Goal: Information Seeking & Learning: Learn about a topic

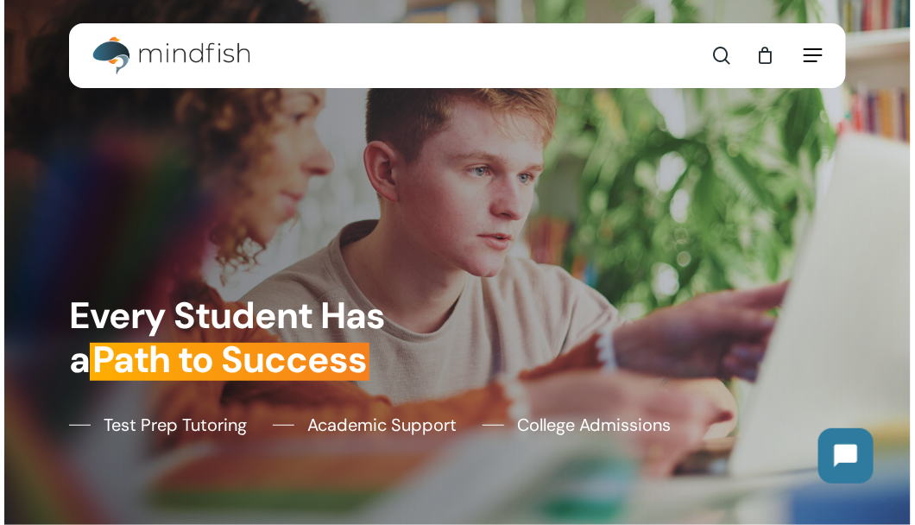
click at [812, 63] on span "Navigation Menu" at bounding box center [812, 55] width 19 height 17
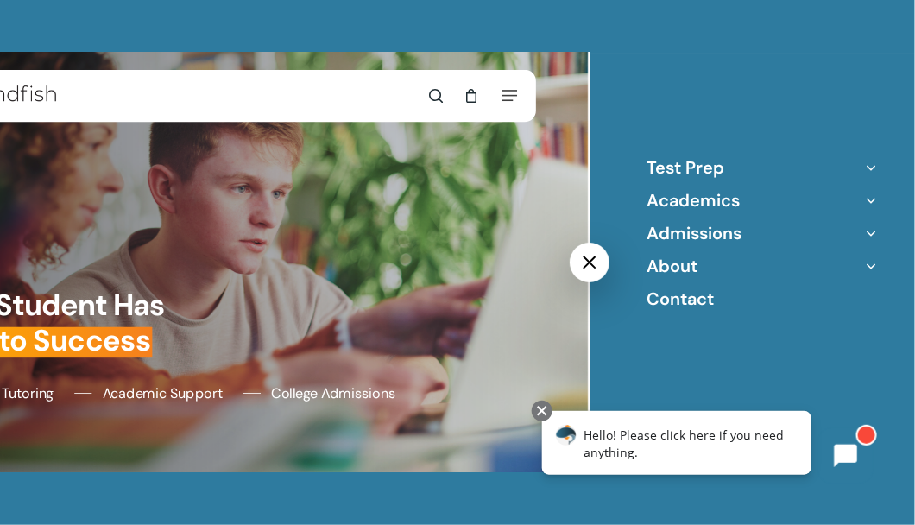
click at [866, 233] on icon "Off Canvas Menu" at bounding box center [871, 233] width 24 height 24
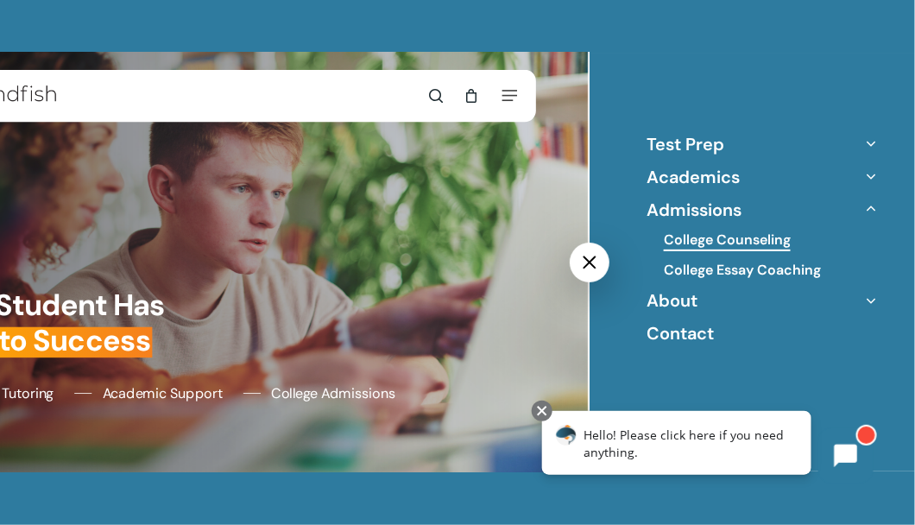
click at [752, 236] on link "College Counseling" at bounding box center [727, 239] width 127 height 19
click at [871, 143] on icon "Off Canvas Menu" at bounding box center [871, 143] width 24 height 24
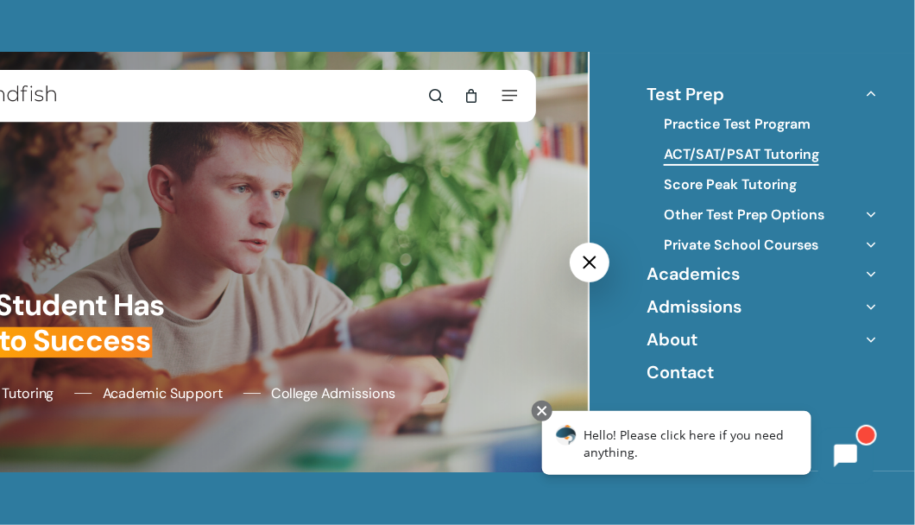
click at [719, 153] on link "ACT/SAT/PSAT Tutoring" at bounding box center [741, 154] width 155 height 19
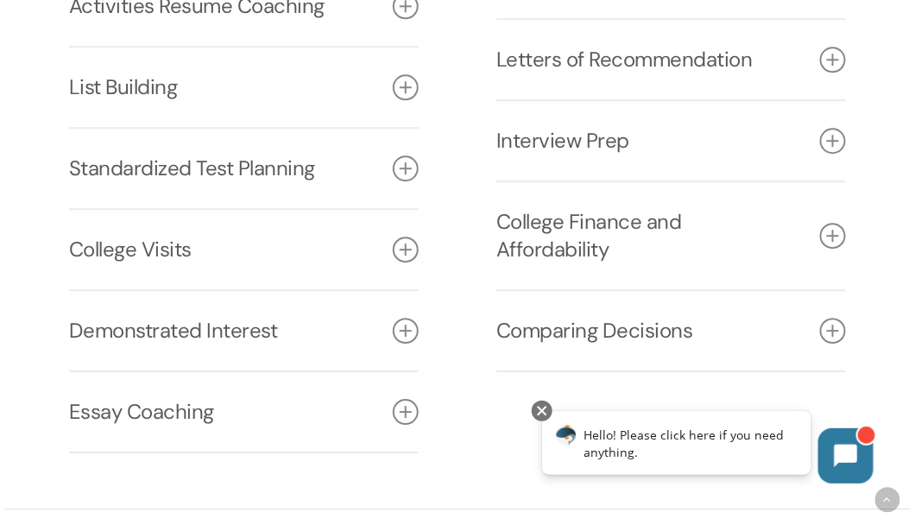
scroll to position [2760, 0]
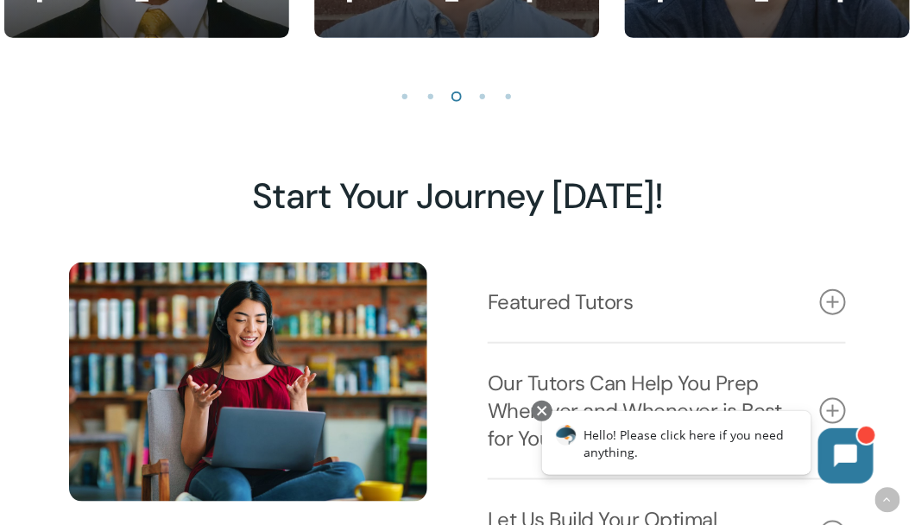
scroll to position [2157, 0]
